Goal: Task Accomplishment & Management: Complete application form

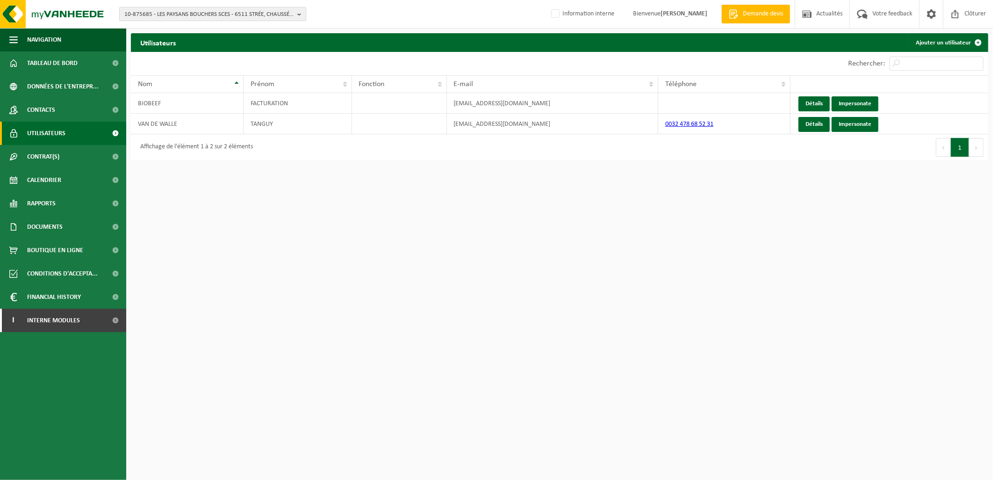
drag, startPoint x: 0, startPoint y: 0, endPoint x: 181, endPoint y: 20, distance: 182.5
click at [181, 20] on span "10-875685 - LES PAYSANS BOUCHERS SCES - 6511 STRÉE, CHAUSSÉE DE CHARLEROI 117" at bounding box center [208, 14] width 169 height 14
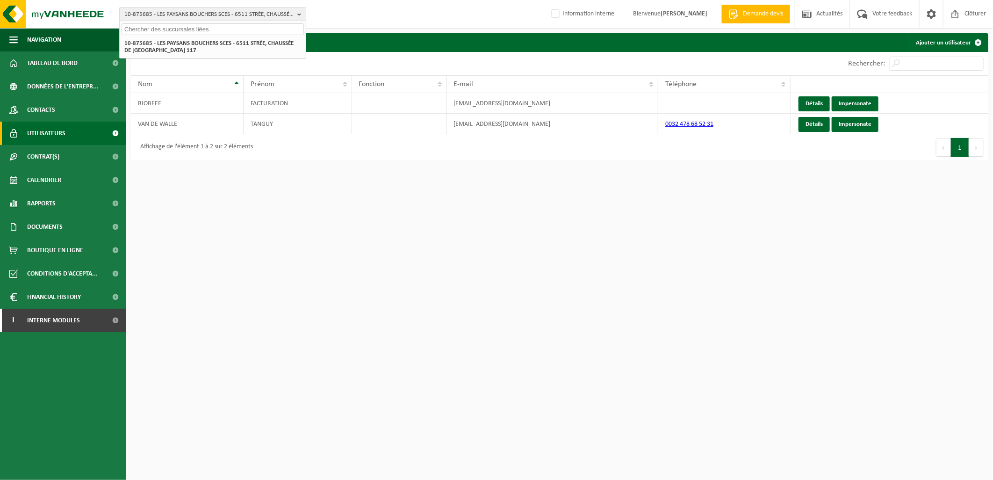
click at [181, 33] on input "text" at bounding box center [213, 29] width 182 height 12
paste input "10-977883"
type input "10-977883"
click at [199, 49] on li "10-977883 - P-LOGISTIQUE SRL - 1300 WAVRE, AVENUE ZÉNOBE GRAMME 46" at bounding box center [213, 43] width 182 height 12
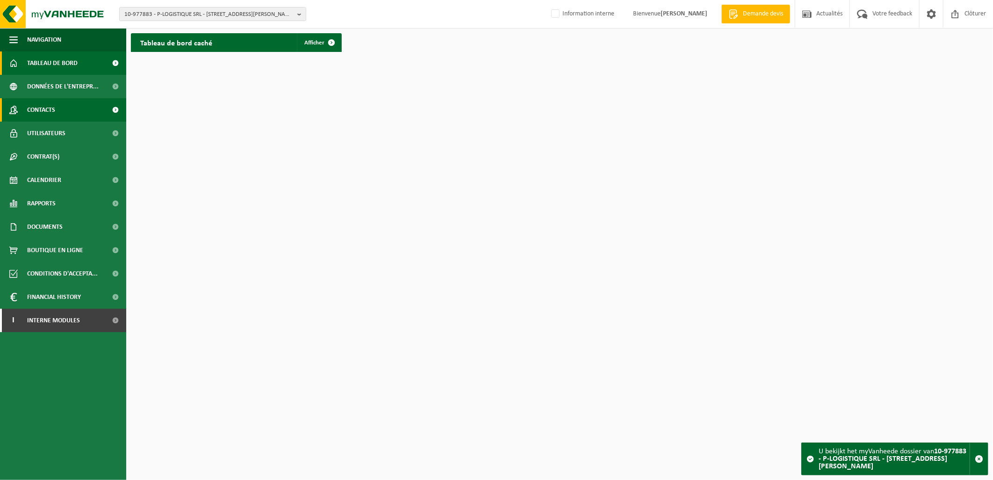
click at [48, 101] on span "Contacts" at bounding box center [41, 109] width 28 height 23
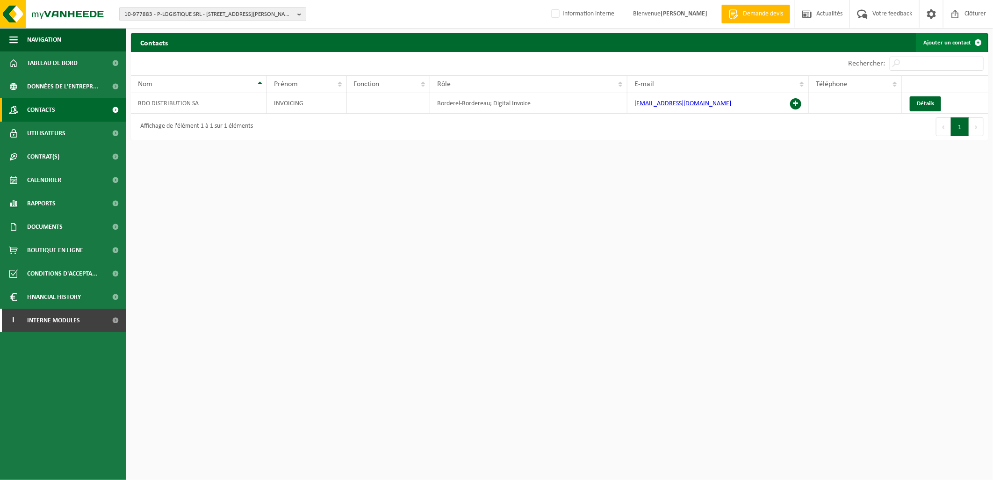
click at [937, 49] on link "Ajouter un contact" at bounding box center [952, 42] width 72 height 19
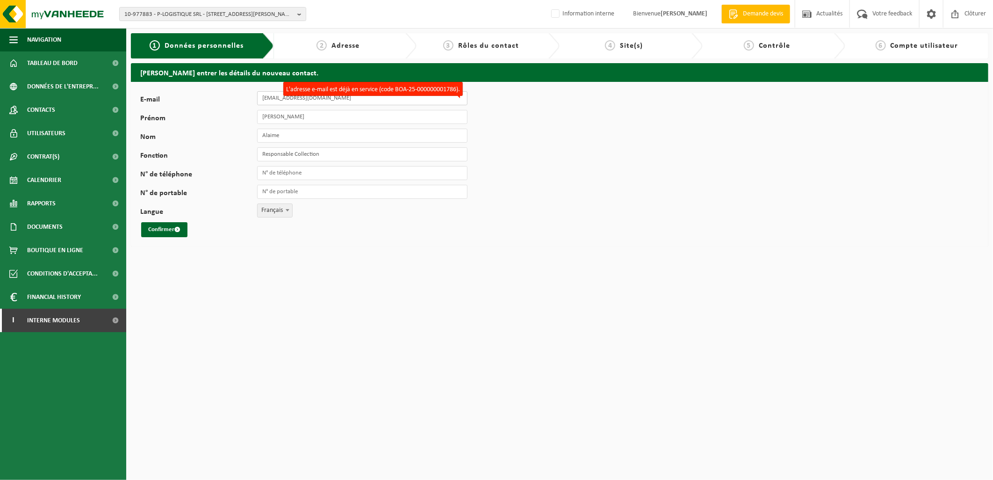
click at [361, 99] on input "atelier@lespaysansbouchers.be" at bounding box center [362, 98] width 210 height 14
drag, startPoint x: 351, startPoint y: 100, endPoint x: 250, endPoint y: 97, distance: 100.5
click at [250, 97] on div "E-mail atelier@lespaysansbouchers.be L'adresse e-mail est déjà en service (code…" at bounding box center [308, 98] width 337 height 14
paste input "[PERSON_NAME][EMAIL_ADDRESS][DOMAIN_NAME]"
type input "[PERSON_NAME][EMAIL_ADDRESS][DOMAIN_NAME]"
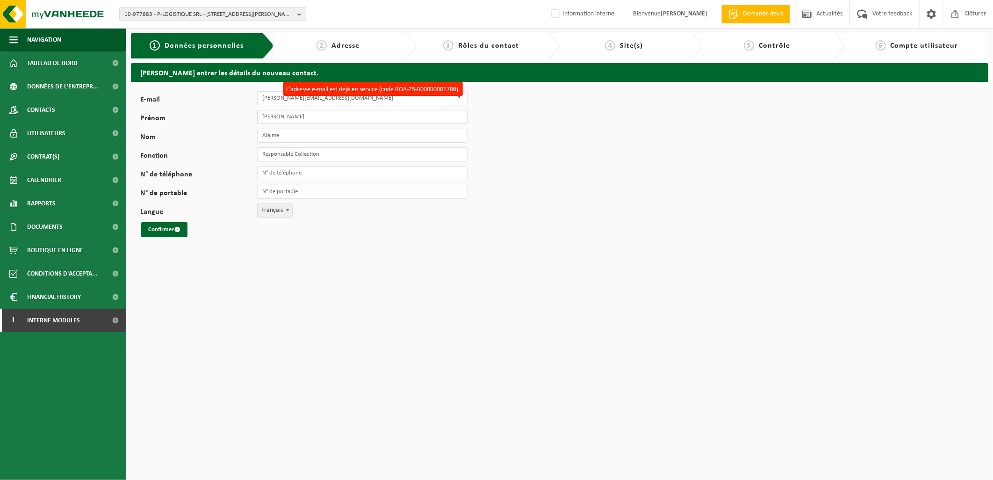
click at [277, 117] on input "Philippe" at bounding box center [362, 117] width 210 height 14
drag, startPoint x: 287, startPoint y: 115, endPoint x: 256, endPoint y: 115, distance: 30.9
click at [256, 115] on div "Prénom Philippe" at bounding box center [308, 117] width 337 height 14
type input "stephanie"
drag, startPoint x: 291, startPoint y: 129, endPoint x: 252, endPoint y: 137, distance: 39.1
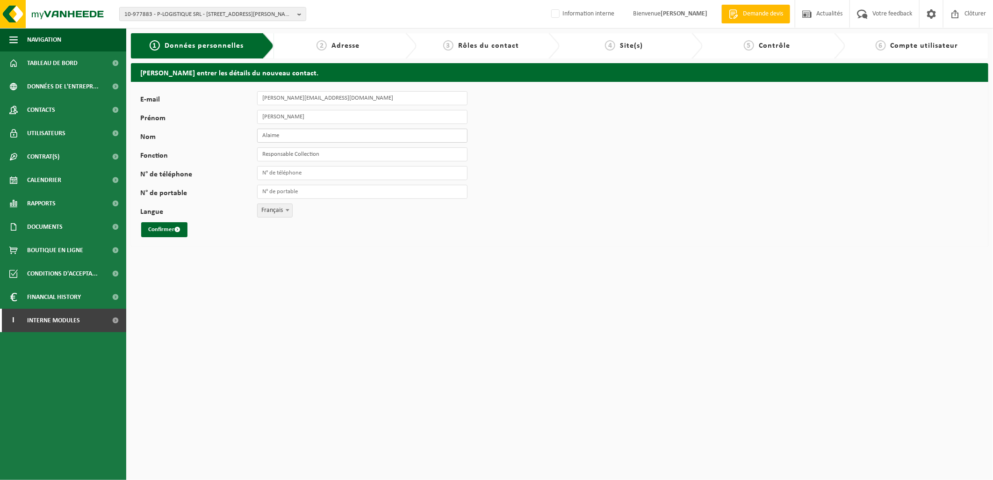
click at [252, 137] on div "Nom Alaime" at bounding box center [308, 136] width 337 height 14
type input "Avonture"
click at [173, 233] on button "Confirmer" at bounding box center [164, 229] width 46 height 15
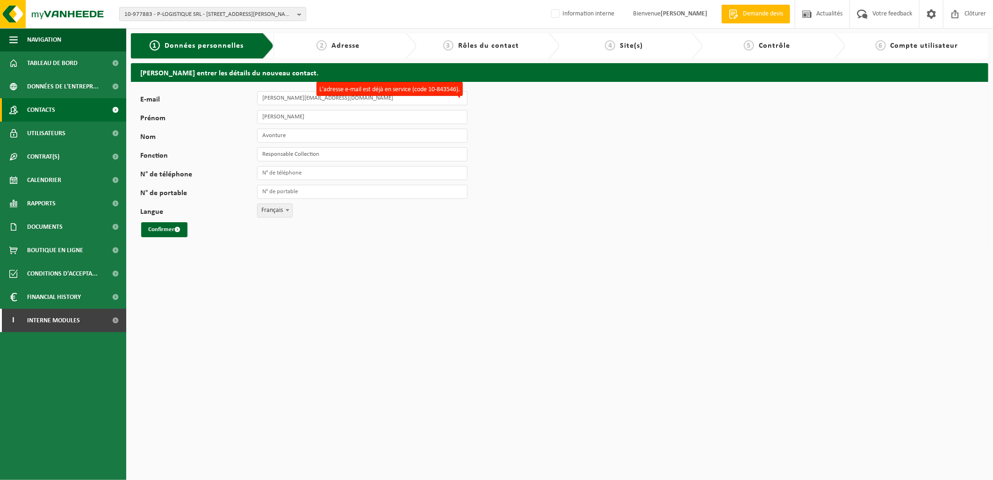
click at [50, 114] on span "Contacts" at bounding box center [41, 109] width 28 height 23
